Goal: Obtain resource: Obtain resource

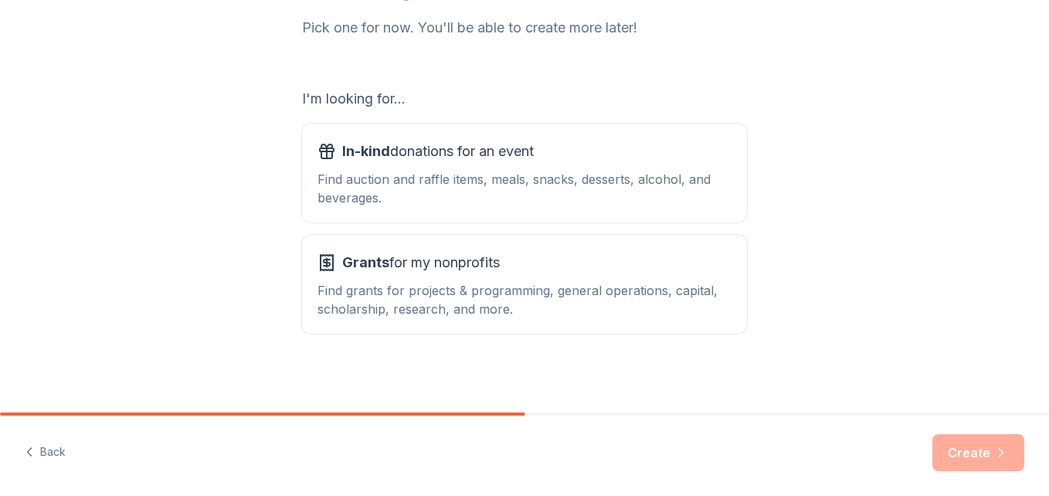
scroll to position [211, 0]
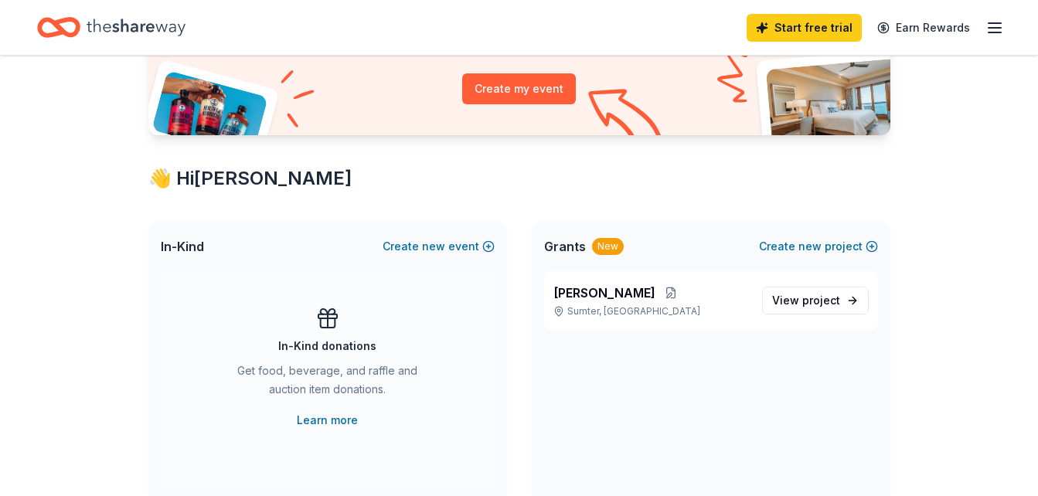
scroll to position [185, 0]
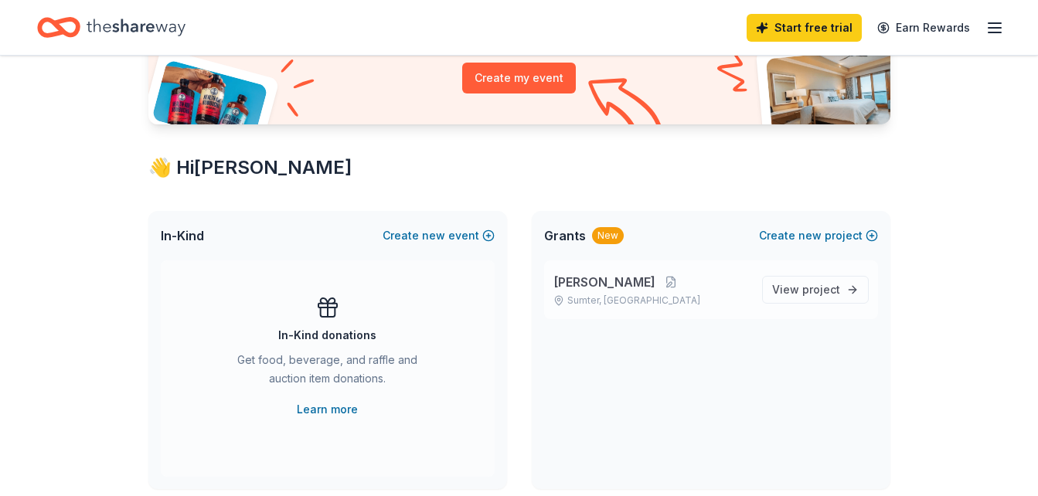
click at [592, 285] on span "[PERSON_NAME]" at bounding box center [604, 282] width 102 height 19
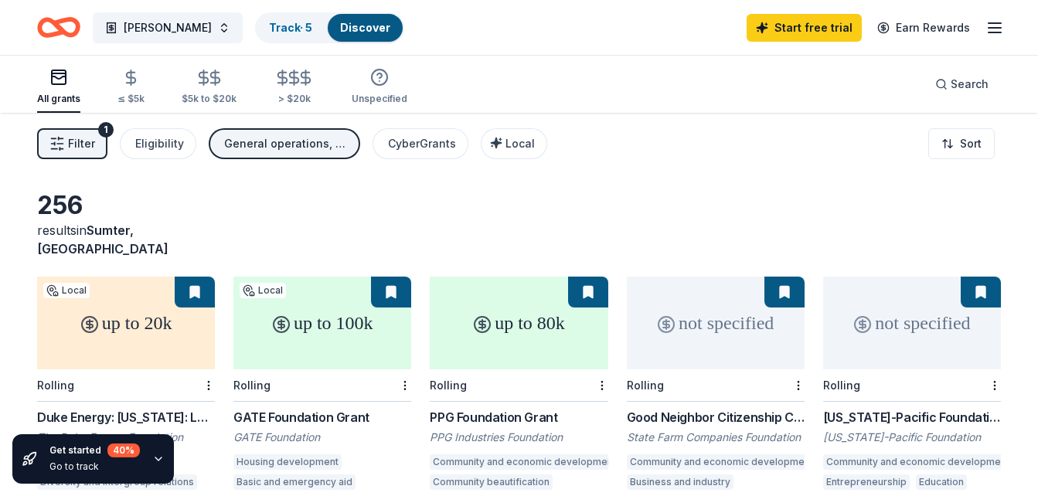
click at [142, 316] on div "up to 20k" at bounding box center [126, 323] width 178 height 93
click at [158, 145] on div "Eligibility" at bounding box center [159, 143] width 49 height 19
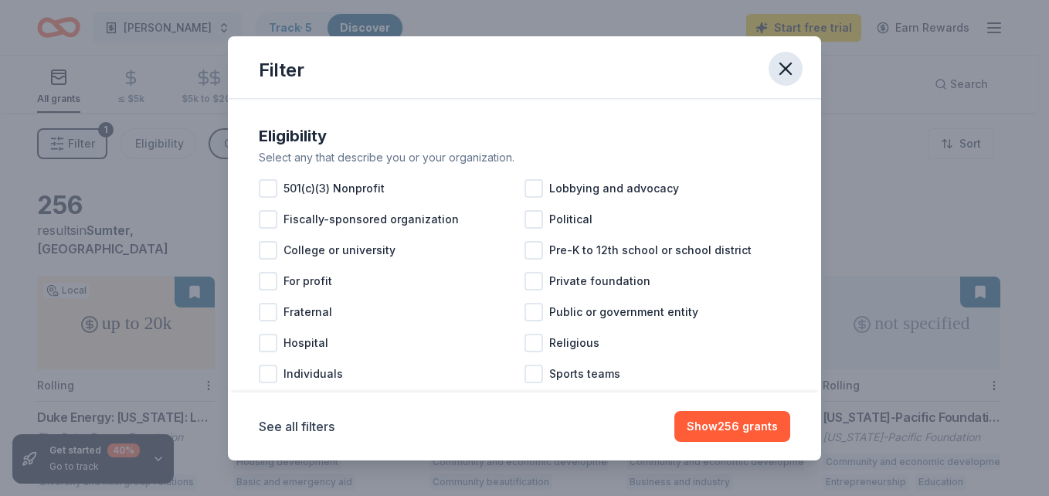
click at [785, 76] on icon "button" at bounding box center [786, 69] width 22 height 22
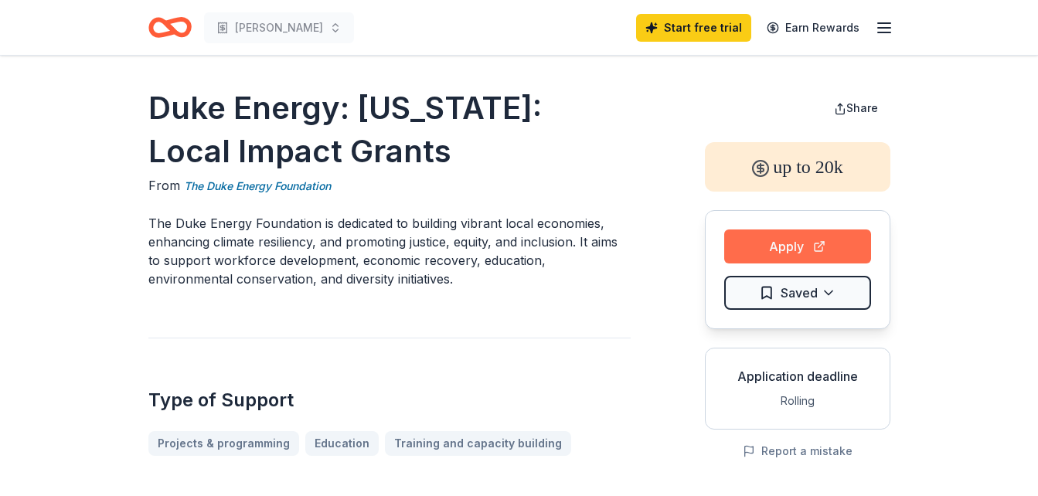
click at [776, 242] on button "Apply" at bounding box center [797, 247] width 147 height 34
